Goal: Register for event/course

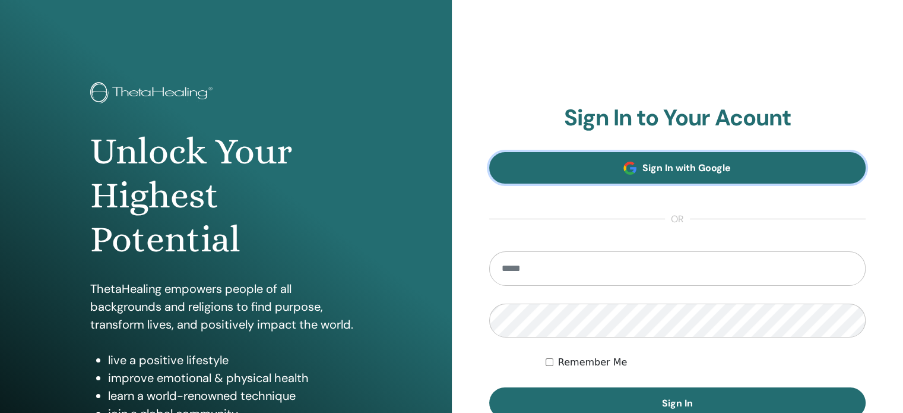
click at [657, 168] on span "Sign In with Google" at bounding box center [686, 168] width 88 height 12
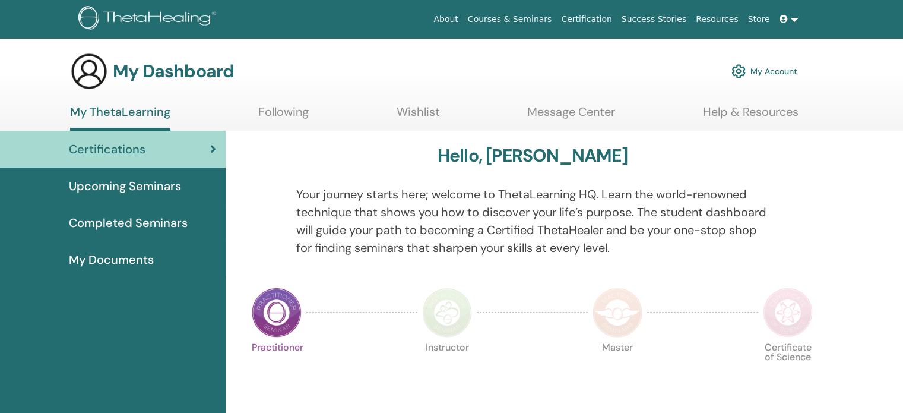
click at [138, 191] on span "Upcoming Seminars" at bounding box center [125, 186] width 112 height 18
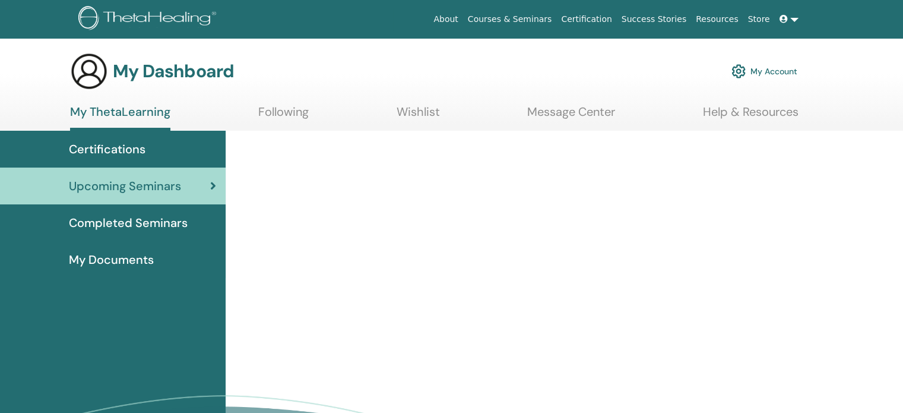
click at [115, 151] on span "Certifications" at bounding box center [107, 149] width 77 height 18
click at [124, 155] on span "Certifications" at bounding box center [107, 149] width 77 height 18
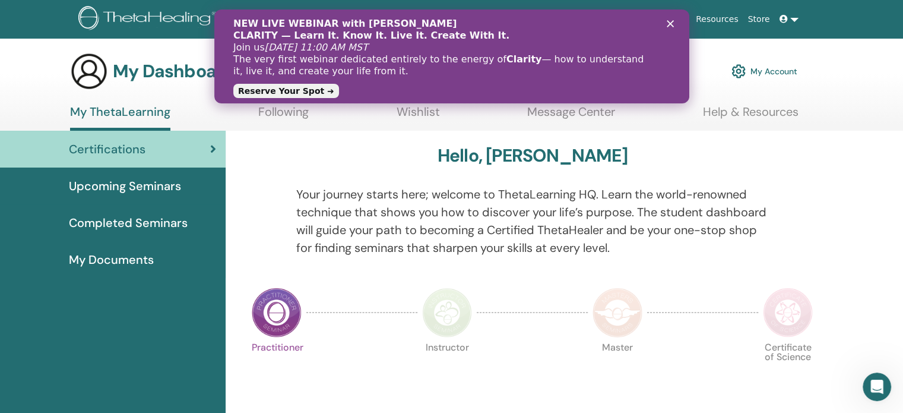
click at [116, 182] on span "Upcoming Seminars" at bounding box center [125, 186] width 112 height 18
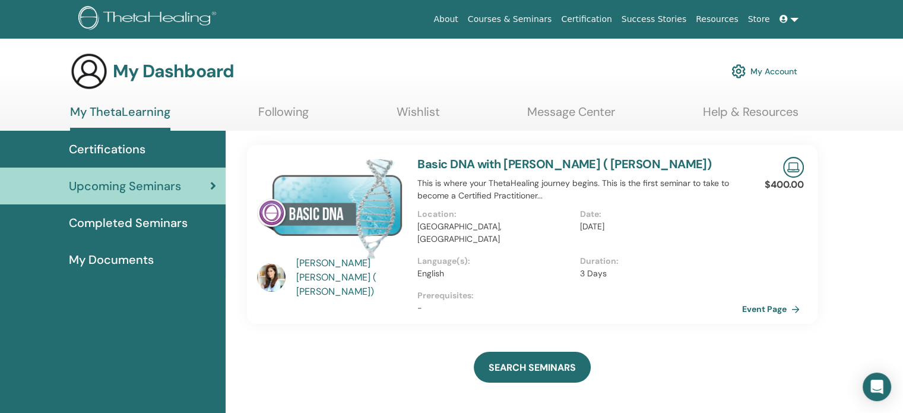
click at [113, 149] on span "Certifications" at bounding box center [107, 149] width 77 height 18
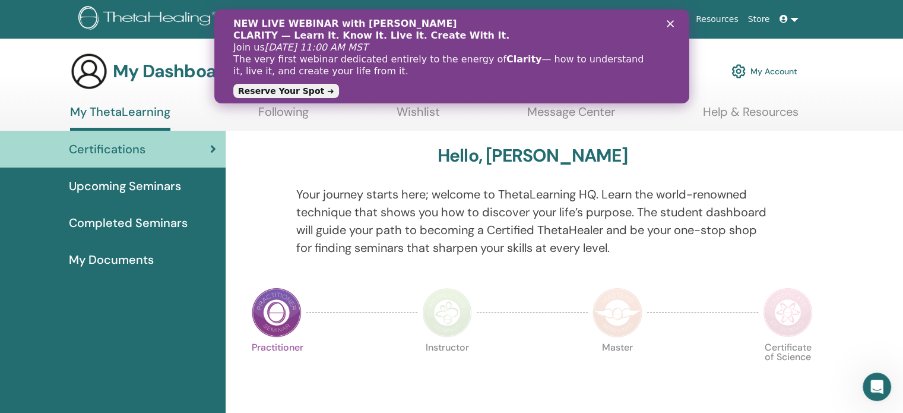
click at [250, 93] on link "Reserve Your Spot ➜" at bounding box center [286, 91] width 106 height 14
click at [139, 190] on span "Upcoming Seminars" at bounding box center [125, 186] width 112 height 18
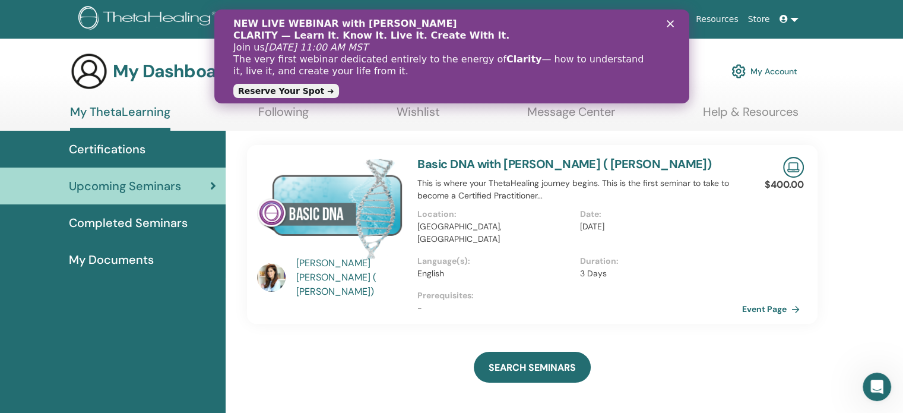
click at [293, 91] on link "Reserve Your Spot ➜" at bounding box center [286, 91] width 106 height 14
click at [668, 27] on div "NEW LIVE WEBINAR with Vianna Stibal CLARITY — Learn It. Know It. Live It. Creat…" at bounding box center [451, 56] width 437 height 84
click at [669, 23] on icon "Close" at bounding box center [669, 23] width 7 height 7
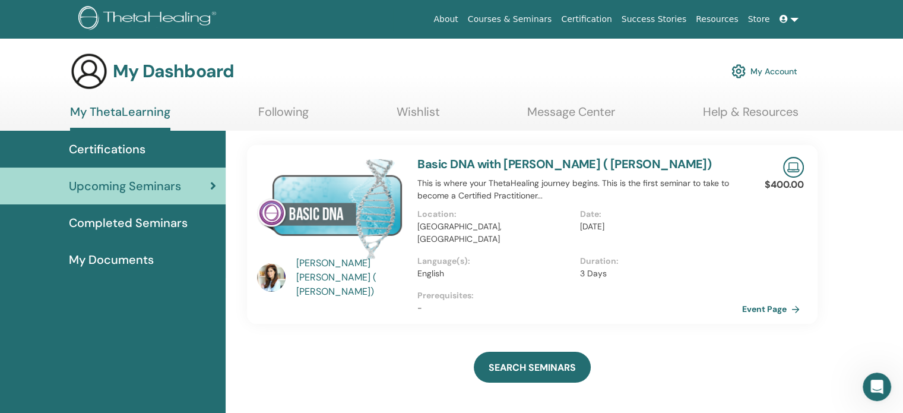
click at [543, 119] on link "Message Center" at bounding box center [571, 116] width 88 height 23
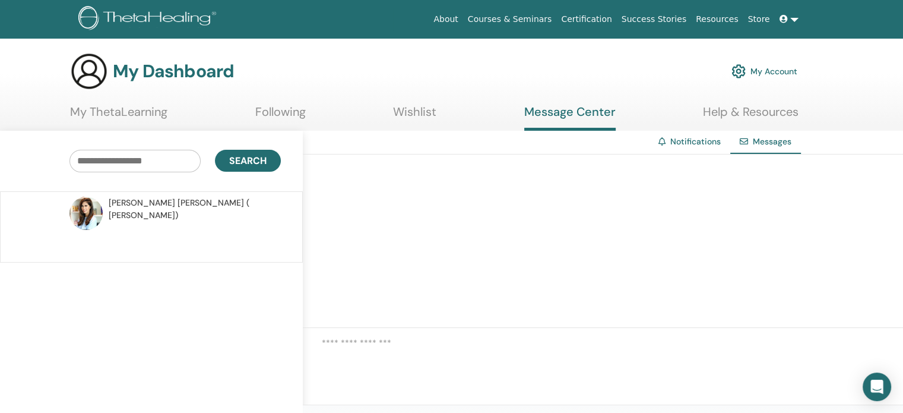
click at [134, 116] on link "My ThetaLearning" at bounding box center [118, 116] width 97 height 23
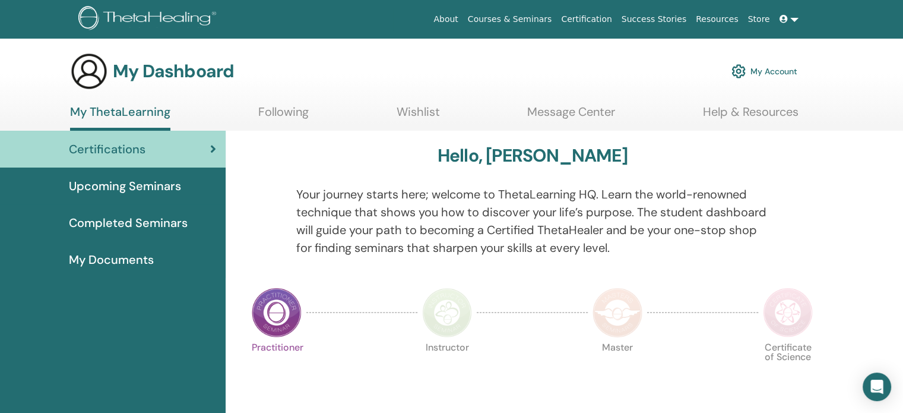
click at [796, 17] on link at bounding box center [789, 19] width 29 height 22
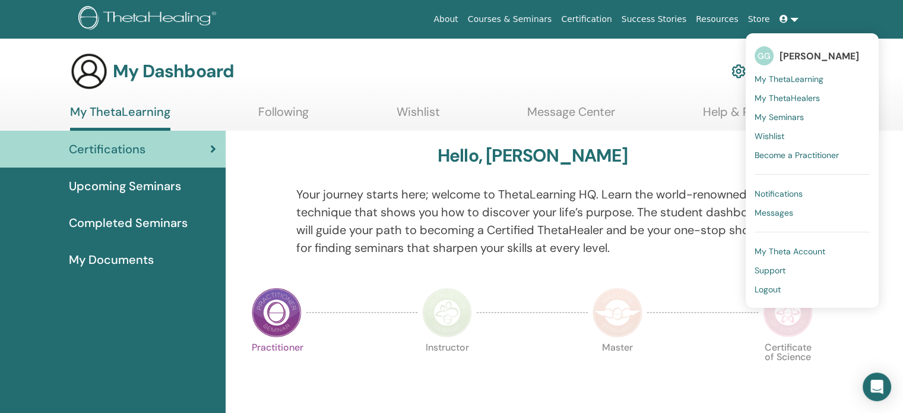
click at [768, 289] on span "Logout" at bounding box center [768, 289] width 26 height 11
